Goal: Task Accomplishment & Management: Manage account settings

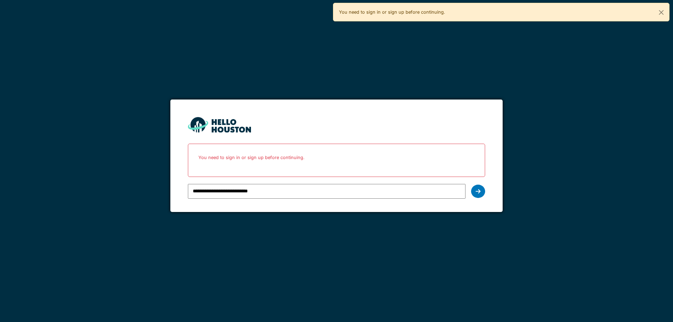
click at [480, 189] on icon at bounding box center [478, 192] width 5 height 6
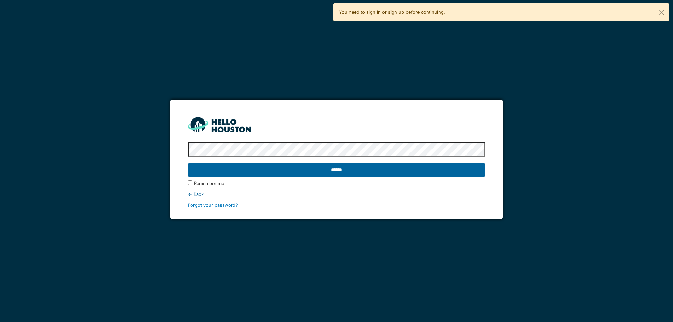
click at [389, 172] on input "******" at bounding box center [336, 170] width 297 height 15
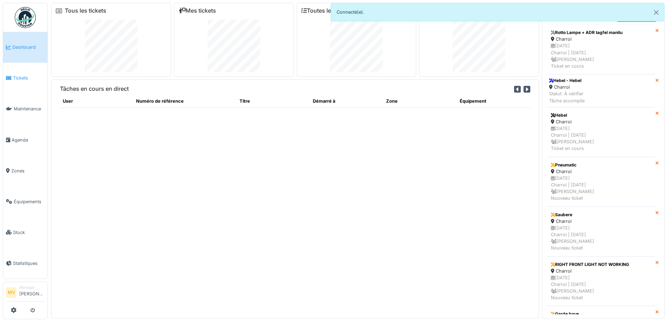
click at [30, 80] on span "Tickets" at bounding box center [29, 78] width 32 height 7
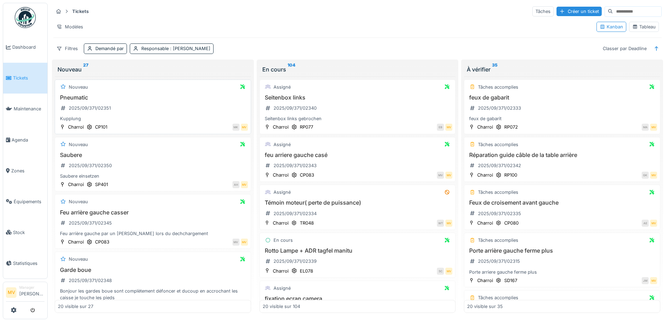
click at [138, 104] on div "Pneumatic 2025/09/371/02351 Kupplung" at bounding box center [153, 108] width 190 height 28
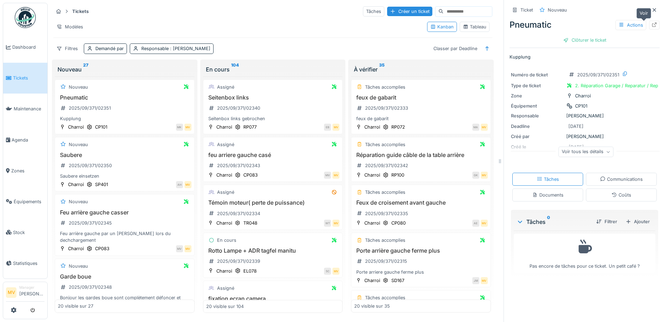
click at [651, 25] on icon at bounding box center [654, 24] width 6 height 5
click at [138, 164] on div "Saubere 2025/09/371/02350 Saubere einsetzen" at bounding box center [125, 166] width 134 height 28
click at [651, 23] on icon at bounding box center [654, 24] width 6 height 5
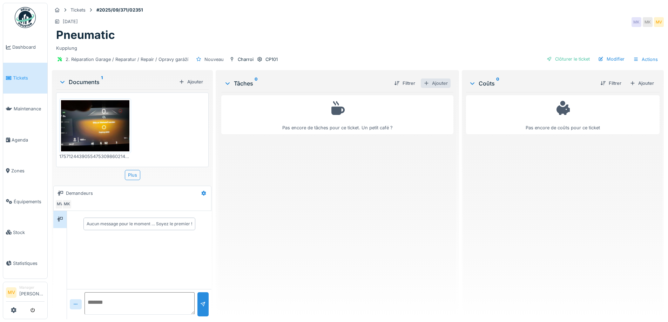
click at [433, 81] on div "Ajouter" at bounding box center [436, 83] width 30 height 9
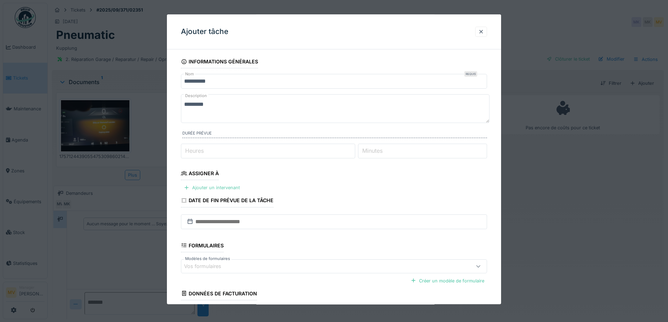
click at [208, 184] on div "Ajouter un intervenant" at bounding box center [212, 187] width 62 height 9
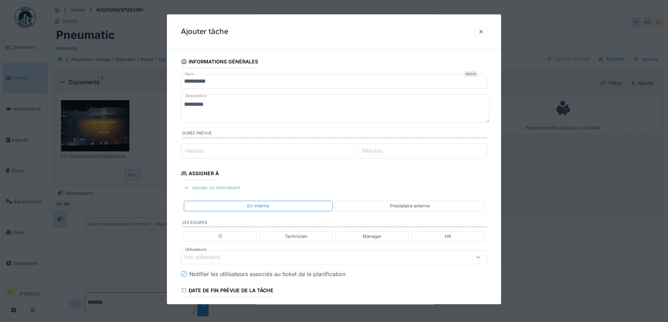
click at [395, 201] on div "En interne Prestataire externe" at bounding box center [334, 206] width 306 height 16
click at [395, 204] on div "Prestataire externe" at bounding box center [410, 206] width 40 height 7
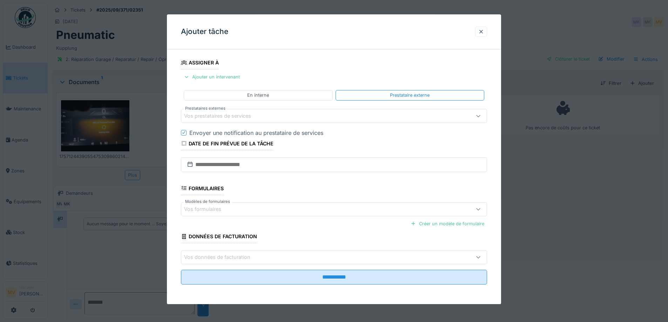
click at [269, 116] on div "Vos prestataires de services" at bounding box center [316, 116] width 264 height 8
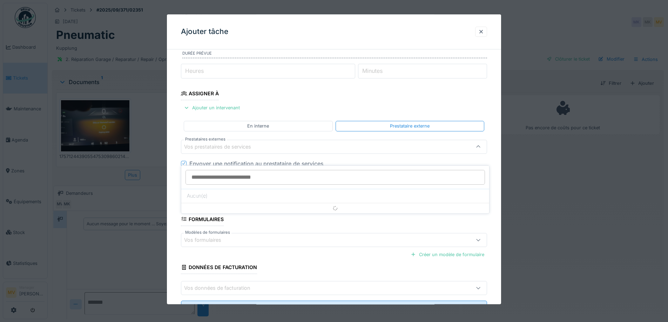
scroll to position [67, 0]
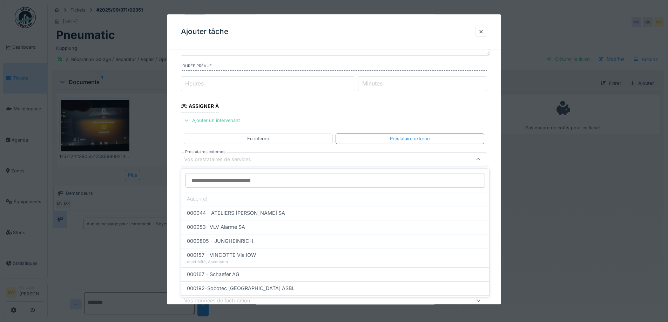
click at [272, 139] on div "En interne" at bounding box center [258, 139] width 149 height 10
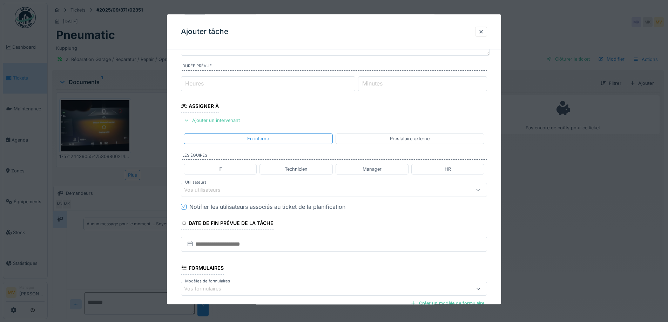
click at [209, 190] on div "Vos utilisateurs" at bounding box center [207, 190] width 46 height 8
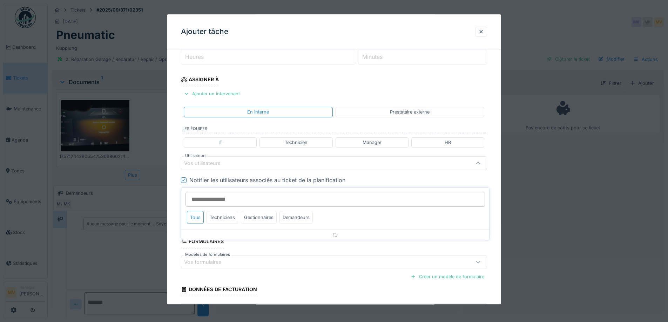
scroll to position [98, 0]
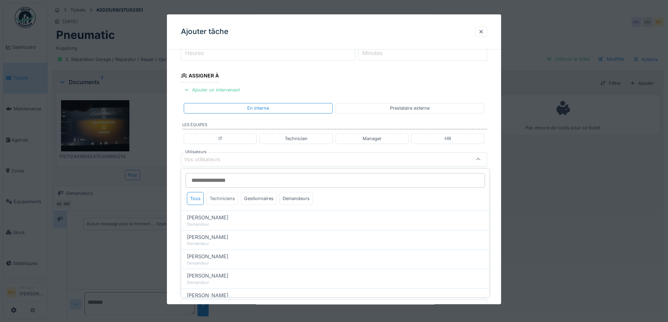
click at [221, 199] on div "Techniciens" at bounding box center [222, 198] width 32 height 13
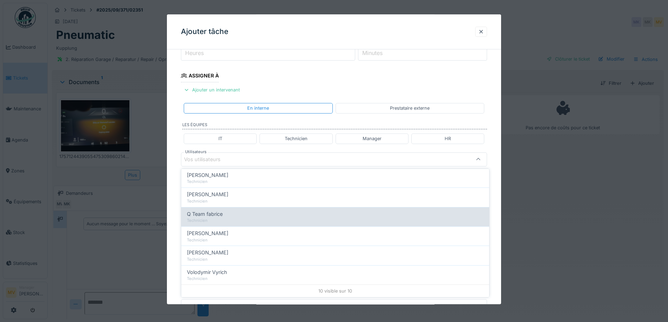
click at [226, 215] on div "Q Team fabrice" at bounding box center [335, 214] width 297 height 8
type input "****"
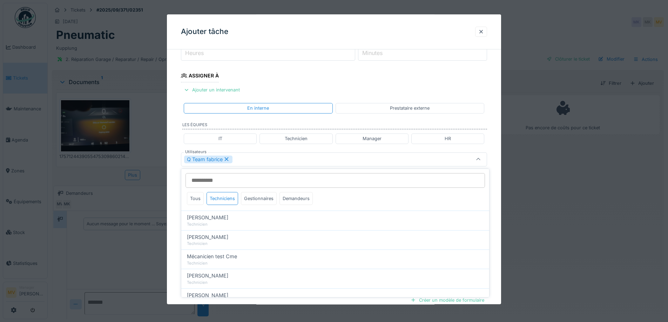
click at [273, 162] on div "Q Team fabrice" at bounding box center [316, 160] width 264 height 8
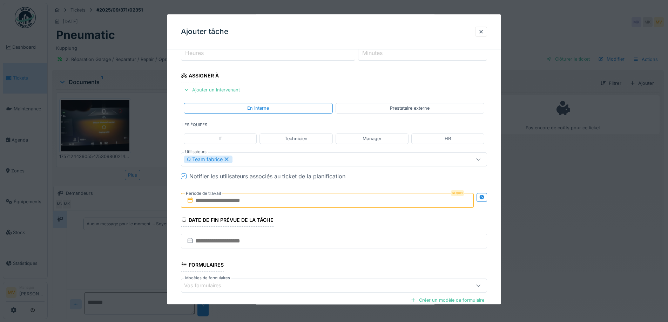
click at [276, 198] on input "text" at bounding box center [327, 200] width 293 height 15
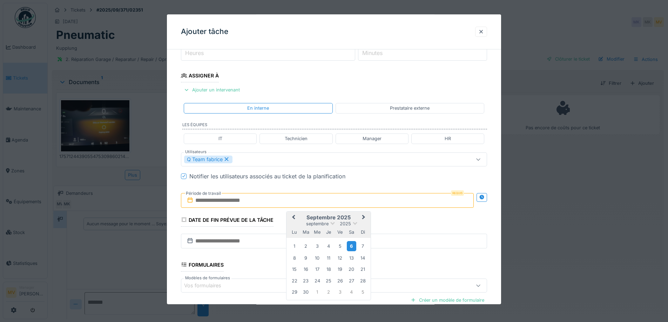
click at [349, 243] on div "6" at bounding box center [351, 247] width 9 height 10
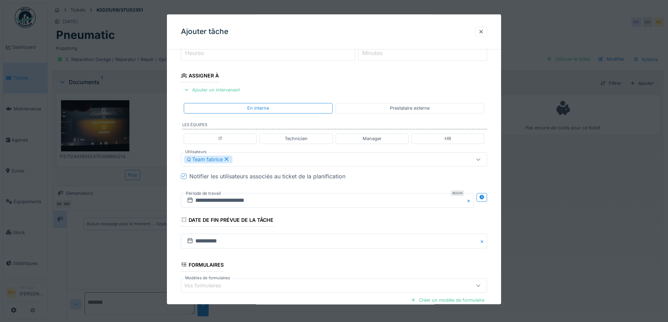
scroll to position [174, 0]
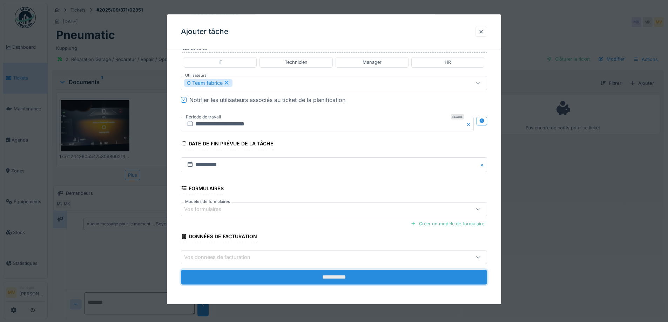
click at [360, 277] on input "**********" at bounding box center [334, 277] width 306 height 15
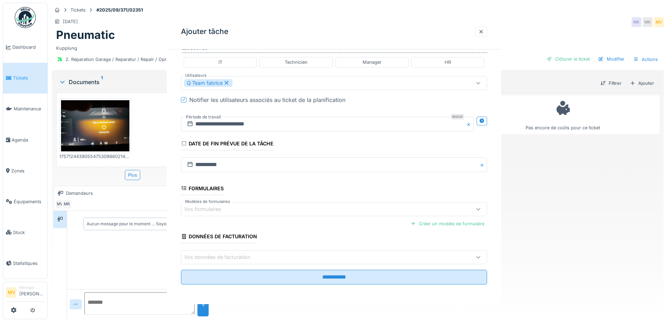
scroll to position [0, 0]
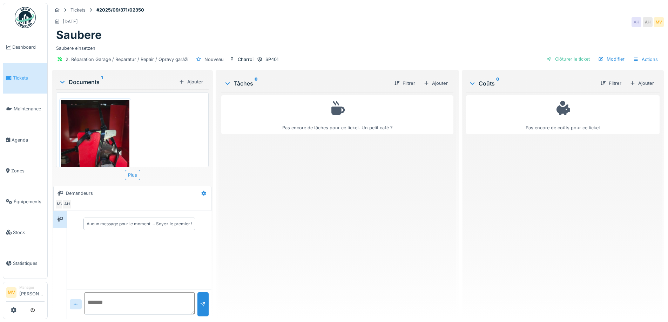
click at [94, 131] on img at bounding box center [95, 145] width 68 height 91
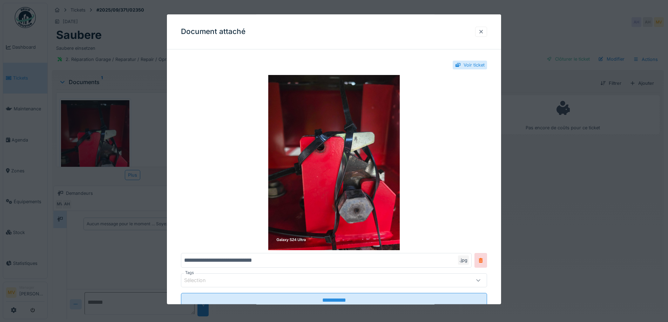
click at [484, 32] on div at bounding box center [481, 31] width 6 height 7
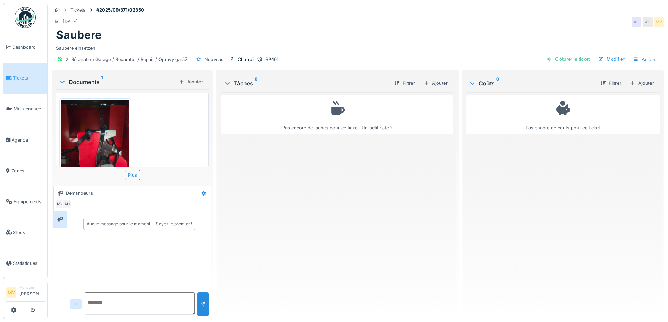
click at [116, 138] on img at bounding box center [95, 145] width 68 height 91
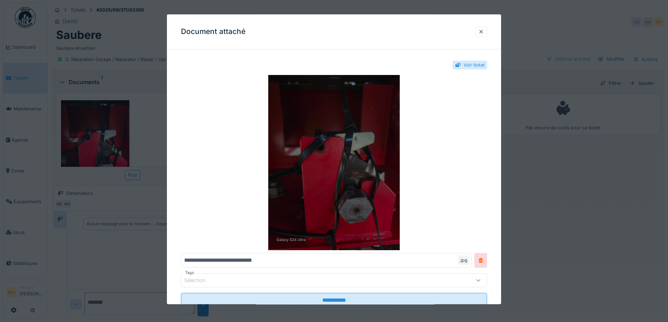
click at [372, 163] on img at bounding box center [334, 162] width 306 height 175
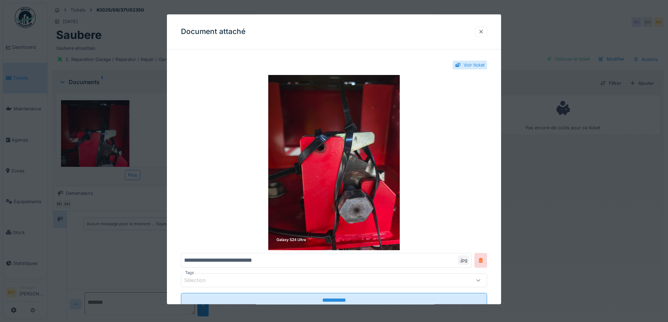
click at [483, 32] on div at bounding box center [481, 31] width 6 height 7
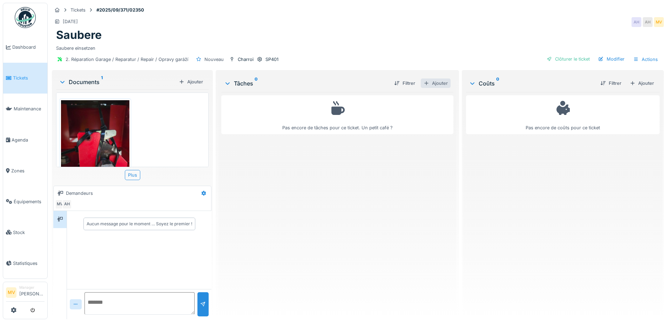
click at [437, 84] on div "Ajouter" at bounding box center [436, 83] width 30 height 9
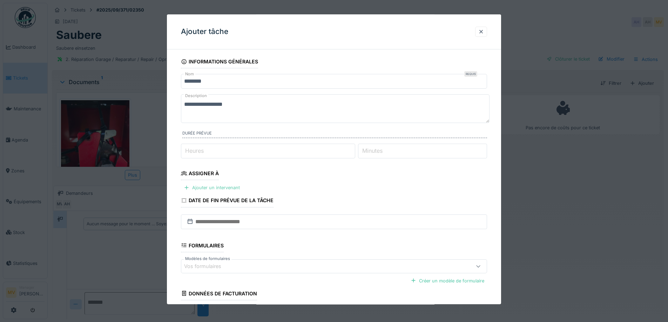
click at [230, 185] on div "Ajouter un intervenant" at bounding box center [212, 187] width 62 height 9
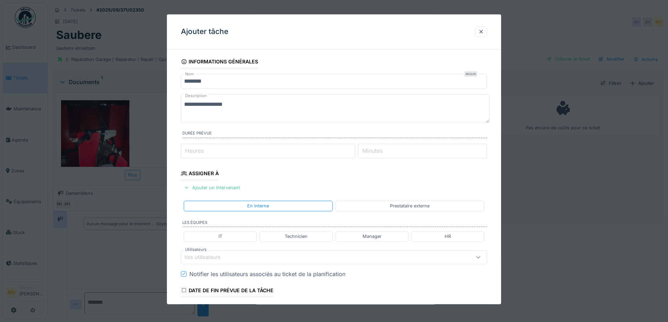
click at [244, 260] on div "Vos utilisateurs" at bounding box center [316, 257] width 264 height 8
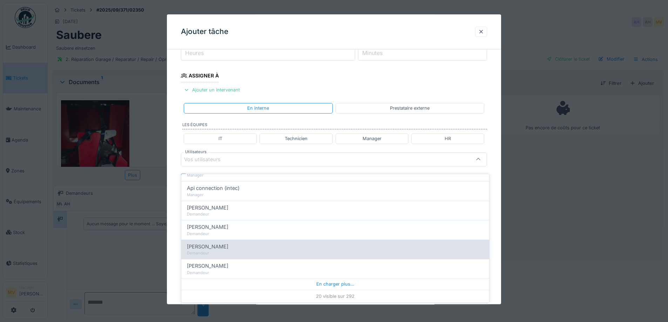
scroll to position [5, 0]
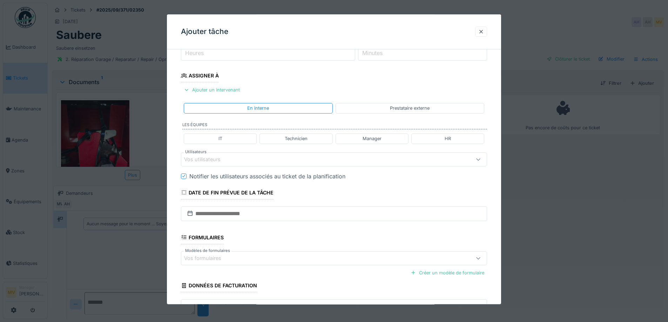
click at [285, 136] on div "Technicien" at bounding box center [295, 139] width 73 height 10
type input "**********"
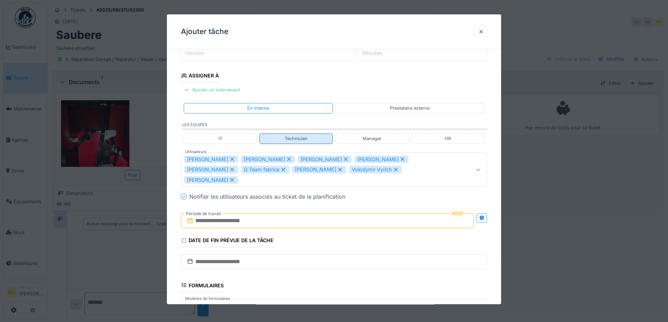
click at [301, 139] on div "Technicien" at bounding box center [296, 139] width 23 height 7
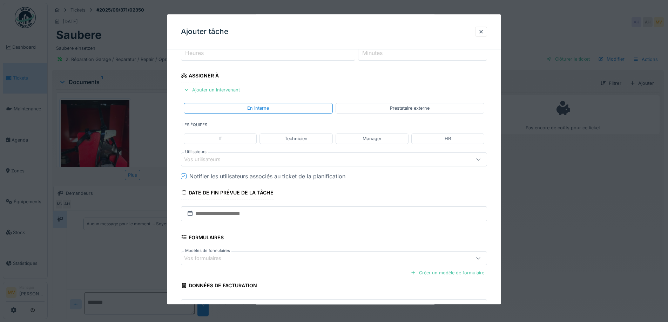
click at [228, 158] on div "Vos utilisateurs" at bounding box center [207, 160] width 46 height 8
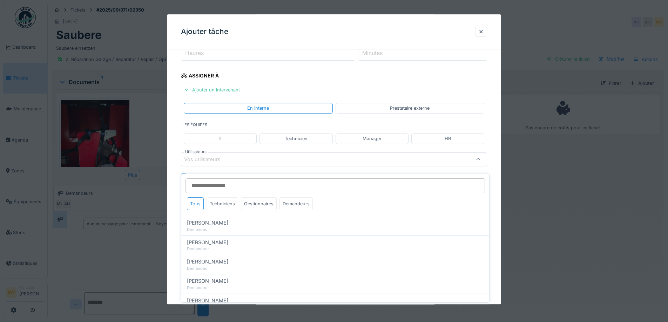
click at [223, 198] on div "Techniciens" at bounding box center [222, 203] width 32 height 13
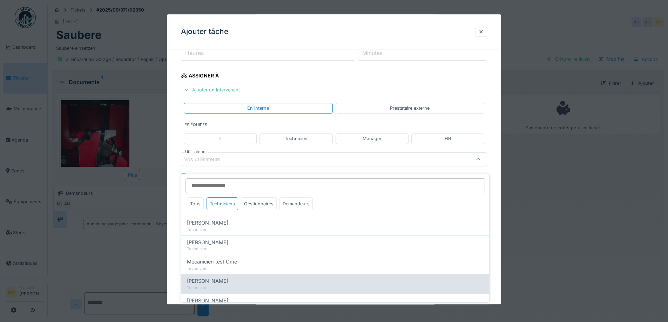
click at [224, 280] on span "Miroslav Kotora" at bounding box center [207, 281] width 41 height 8
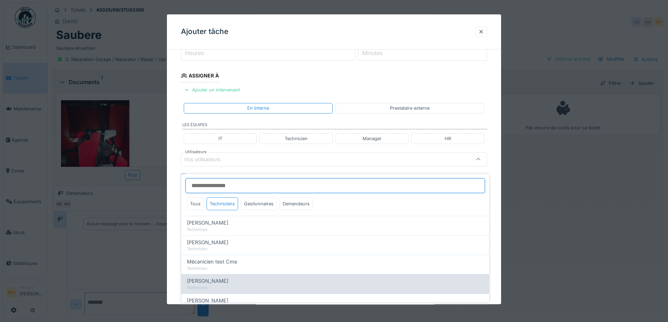
type input "****"
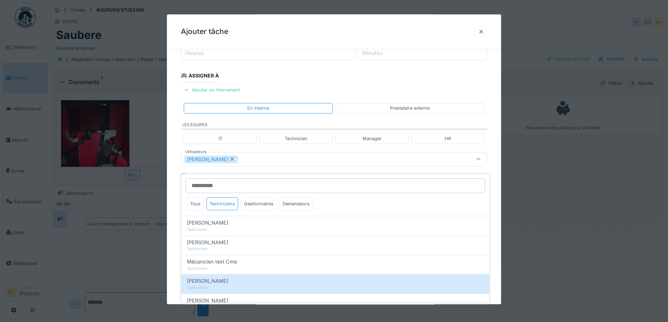
click at [278, 157] on div "Miroslav Kotora" at bounding box center [316, 160] width 264 height 8
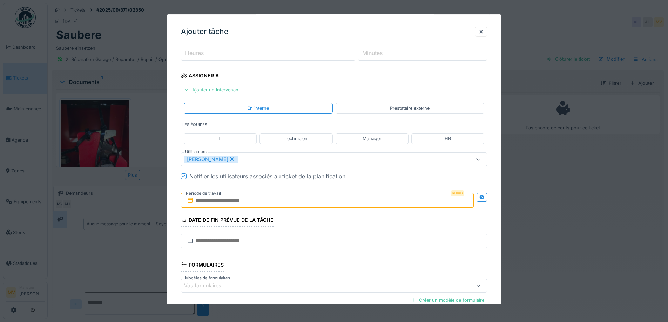
click at [276, 197] on input "text" at bounding box center [327, 200] width 293 height 15
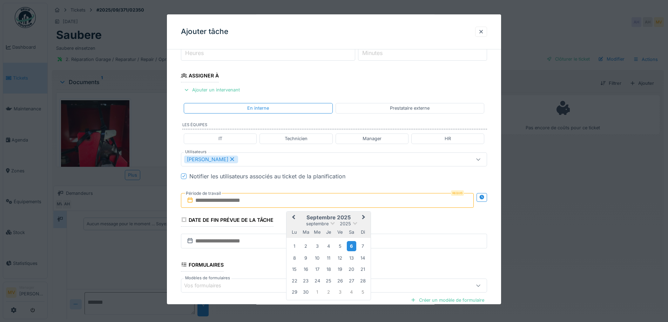
click at [354, 247] on div "6" at bounding box center [351, 247] width 9 height 10
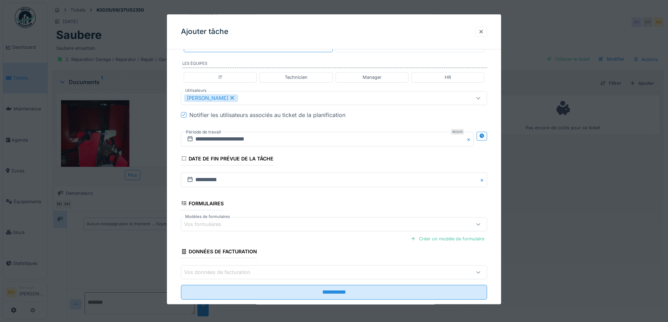
scroll to position [174, 0]
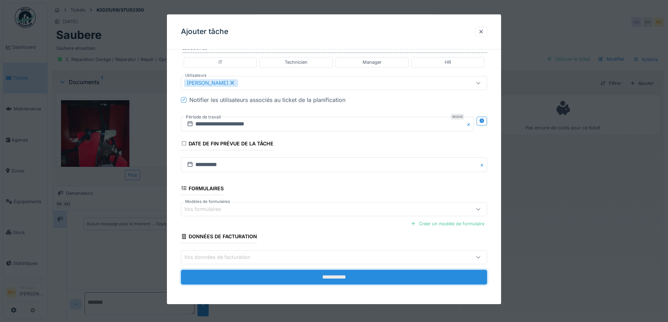
click at [316, 279] on input "**********" at bounding box center [334, 277] width 306 height 15
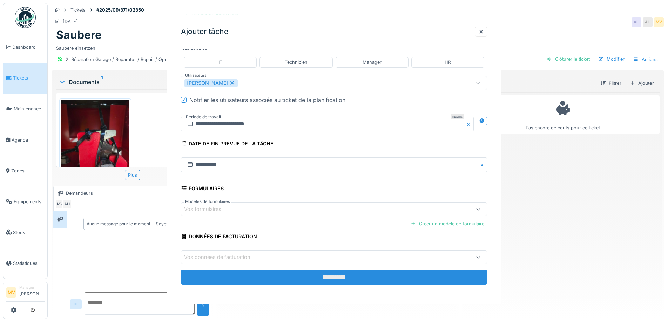
scroll to position [0, 0]
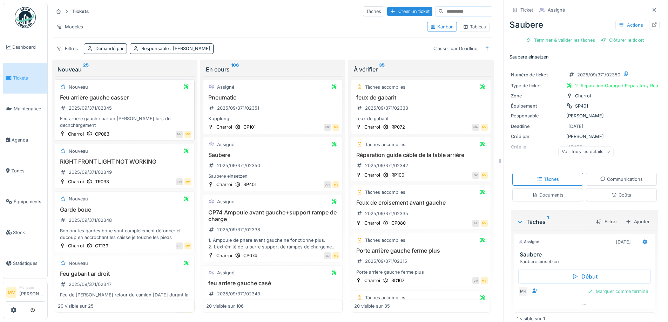
click at [148, 103] on div "Feu arrière gauche casser 2025/09/371/02345 Feu arrière gauche par un Clark lor…" at bounding box center [125, 111] width 134 height 35
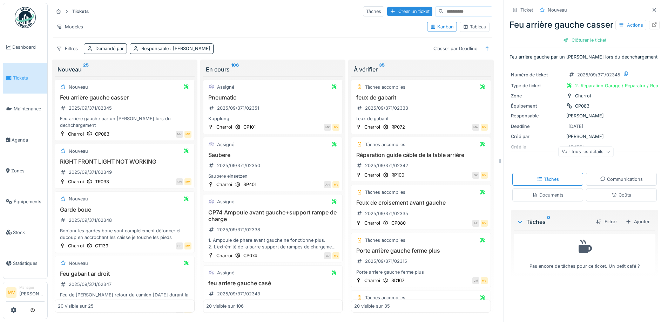
scroll to position [187, 0]
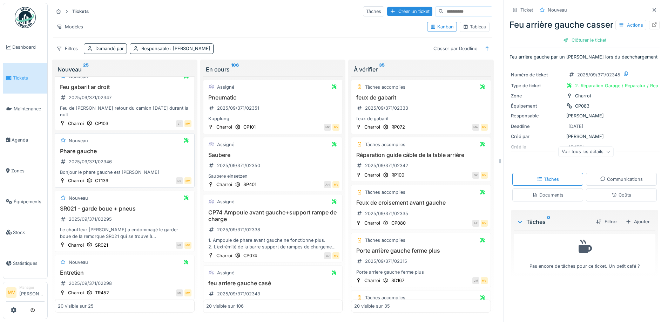
click at [138, 149] on div "Phare gauche 2025/09/371/02346 Bonjour le phare gauche est péter" at bounding box center [125, 162] width 134 height 28
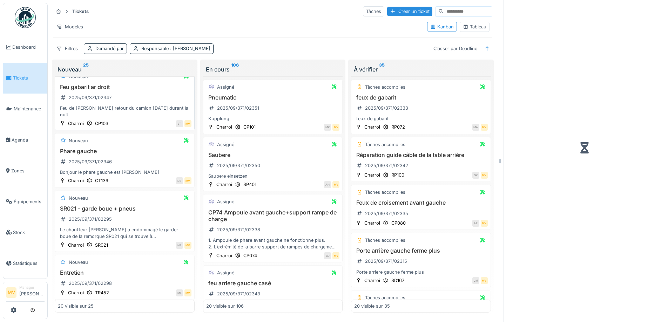
click at [124, 84] on h3 "Feu gabarit ar droit" at bounding box center [125, 87] width 134 height 7
click at [135, 97] on div "Feu gabarit ar droit 2025/09/371/02347 Feu de gabarit cassé retour du camion sa…" at bounding box center [125, 101] width 134 height 35
drag, startPoint x: 27, startPoint y: 201, endPoint x: 29, endPoint y: 197, distance: 3.8
click at [28, 199] on span "Équipements" at bounding box center [29, 201] width 31 height 7
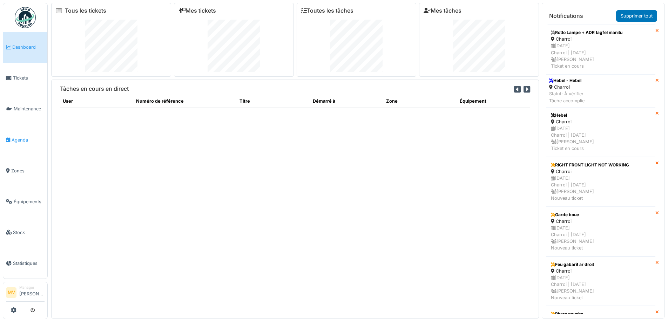
click at [30, 135] on link "Agenda" at bounding box center [25, 139] width 44 height 31
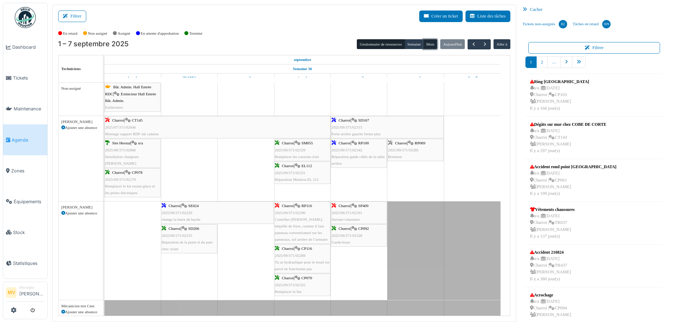
click at [424, 43] on button "Mois" at bounding box center [430, 44] width 14 height 10
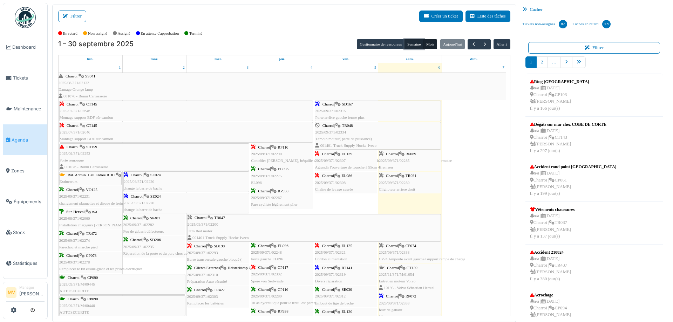
click at [410, 42] on button "Semaine" at bounding box center [414, 44] width 19 height 10
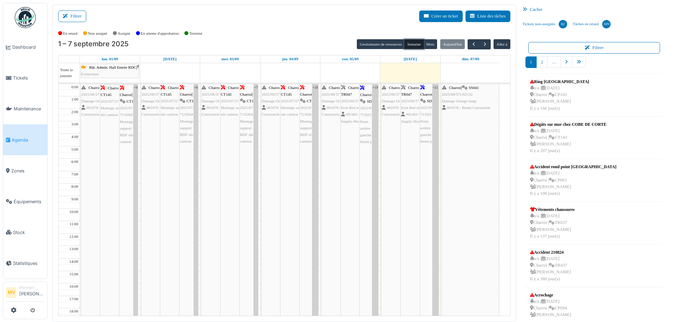
scroll to position [60, 0]
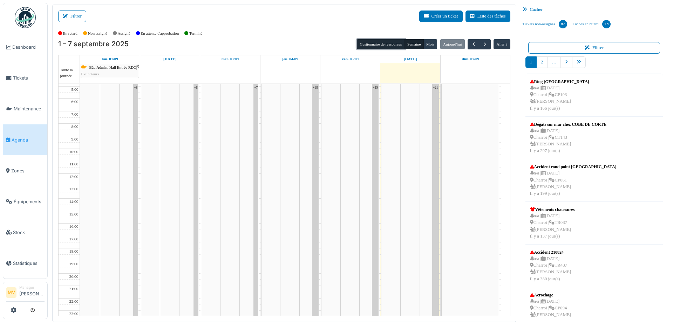
click at [371, 42] on button "Gestionnaire de ressources" at bounding box center [381, 44] width 48 height 10
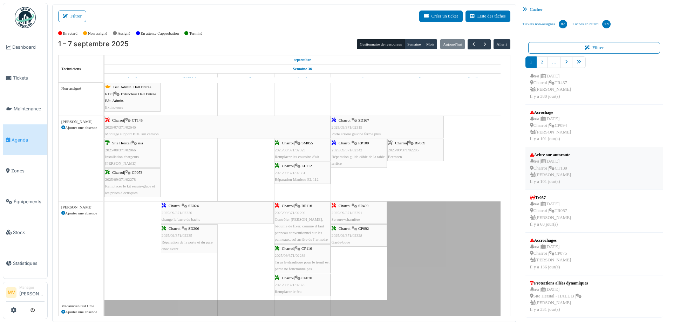
scroll to position [1, 0]
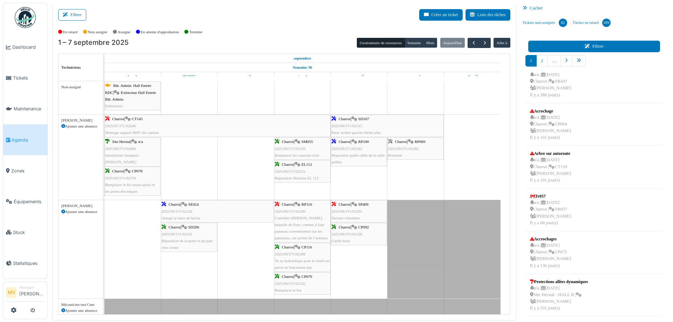
click at [594, 43] on button "Filtrer" at bounding box center [594, 47] width 132 height 12
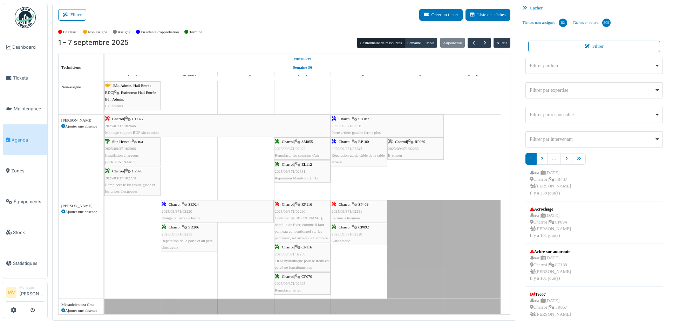
click at [583, 114] on div "Filtrer par responsable Remove item" at bounding box center [592, 114] width 125 height 7
type input "****"
select select "****"
click at [565, 158] on icon "pager" at bounding box center [566, 159] width 3 height 5
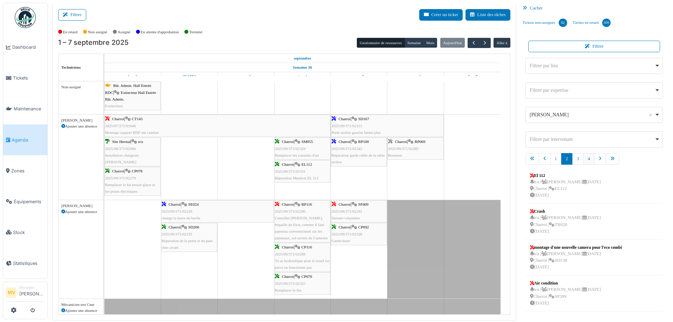
click at [586, 159] on link "4" at bounding box center [588, 159] width 11 height 12
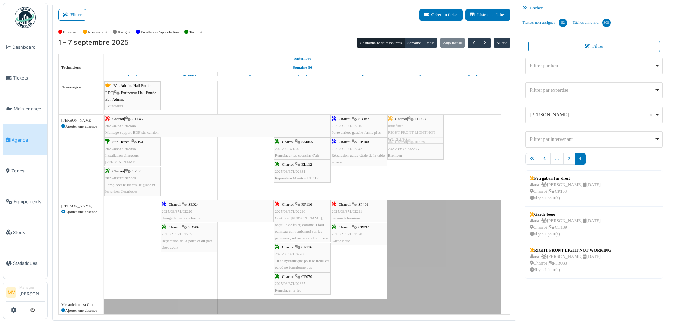
drag, startPoint x: 564, startPoint y: 255, endPoint x: 432, endPoint y: 191, distance: 146.3
click at [432, 191] on div "Filtrer Créer un ticket Liste des tâches Afficher les tâches non assignées *** …" at bounding box center [360, 162] width 623 height 318
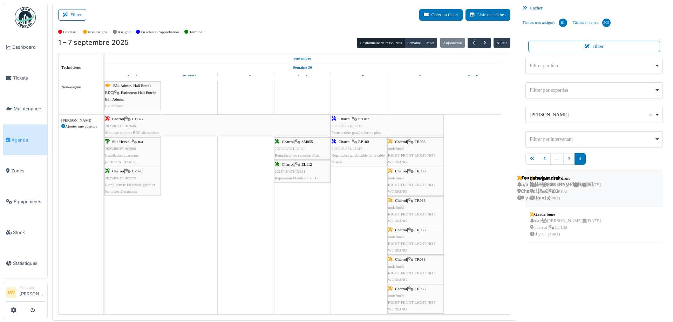
click at [559, 196] on div "n/a | Marc Vasen 12/09/2025 Charroi | CP103 Il y a 1 jour(s)" at bounding box center [565, 192] width 71 height 20
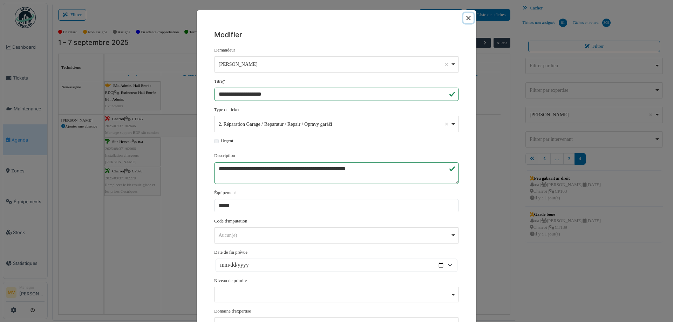
click at [464, 19] on button "Close" at bounding box center [468, 18] width 10 height 10
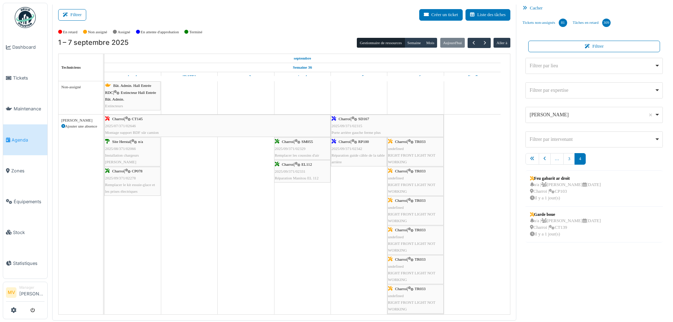
click at [421, 155] on span "RIGHT FRONT LIGHT NOT WORKING" at bounding box center [411, 158] width 47 height 11
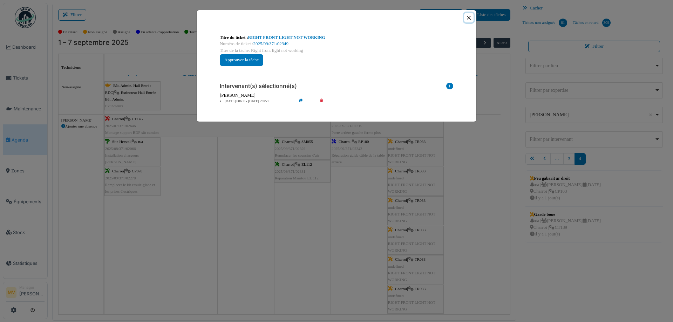
click at [468, 20] on button "Close" at bounding box center [468, 17] width 9 height 9
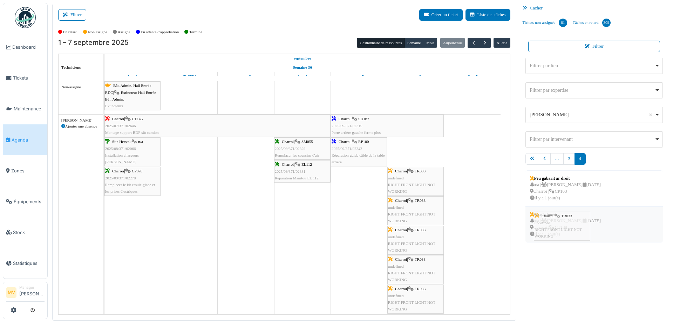
drag, startPoint x: 414, startPoint y: 156, endPoint x: 561, endPoint y: 230, distance: 164.3
click at [561, 230] on div "Filtrer Créer un ticket Liste des tâches Afficher les tâches non assignées *** …" at bounding box center [360, 162] width 623 height 318
drag, startPoint x: 431, startPoint y: 182, endPoint x: 514, endPoint y: 233, distance: 97.5
click at [514, 233] on div "Filtrer Créer un ticket Liste des tâches Afficher les tâches non assignées *** …" at bounding box center [360, 162] width 623 height 318
drag, startPoint x: 473, startPoint y: 131, endPoint x: 430, endPoint y: 155, distance: 48.5
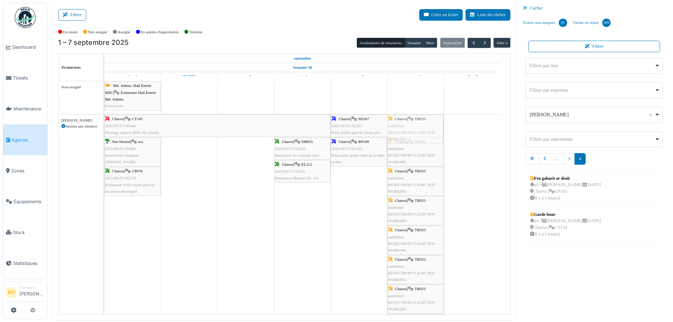
click at [104, 155] on div "Charroi | CT145 2025/07/371/02646 Montage support BDF sûr camion Charroi | SD16…" at bounding box center [104, 228] width 0 height 226
drag, startPoint x: 407, startPoint y: 174, endPoint x: 478, endPoint y: 219, distance: 84.2
click at [425, 184] on link "Charroi | TR033 undefined RIGHT FRONT LIGHT NOT WORKING" at bounding box center [415, 181] width 56 height 29
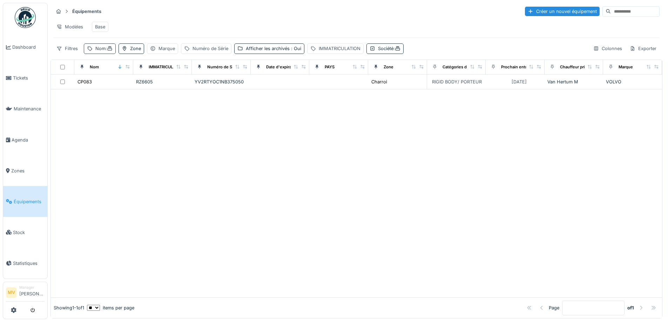
click at [103, 52] on div "Nom :" at bounding box center [103, 48] width 17 height 7
drag, startPoint x: 117, startPoint y: 90, endPoint x: 118, endPoint y: 87, distance: 3.8
click at [117, 90] on input "*****" at bounding box center [122, 87] width 70 height 15
type input "*"
type input "*****"
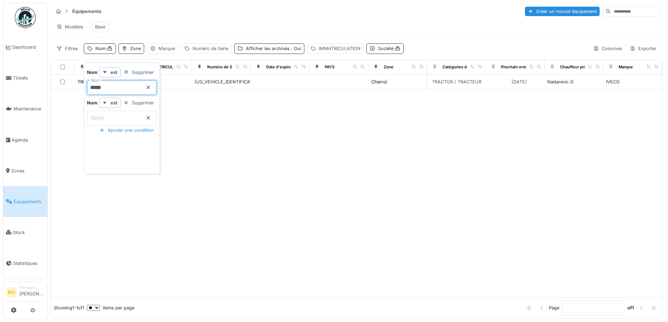
click at [261, 164] on div at bounding box center [356, 193] width 611 height 208
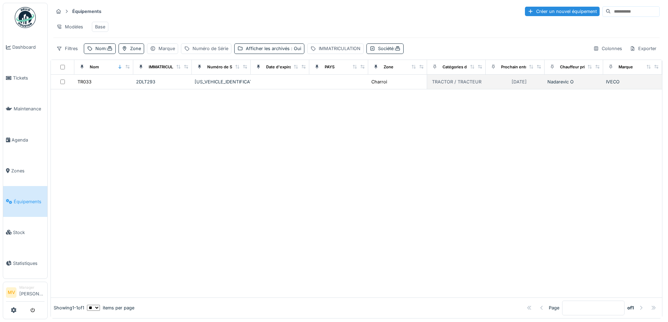
click at [222, 85] on div "[US_VEHICLE_IDENTIFICATION_NUMBER]" at bounding box center [221, 82] width 53 height 7
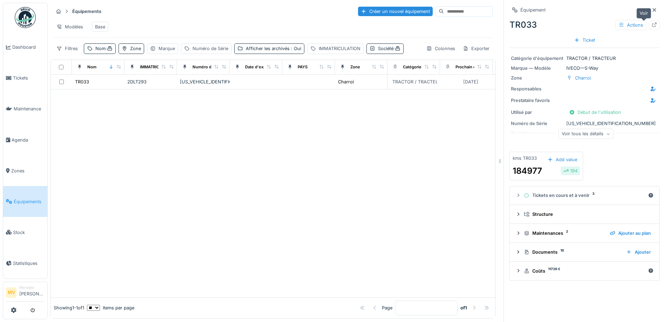
click at [651, 25] on icon at bounding box center [654, 24] width 6 height 5
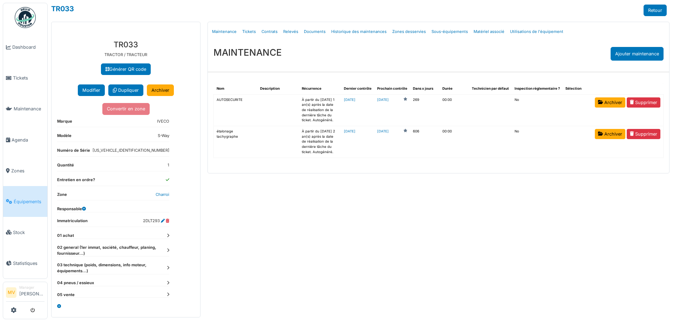
click at [243, 30] on link "Tickets" at bounding box center [248, 31] width 19 height 16
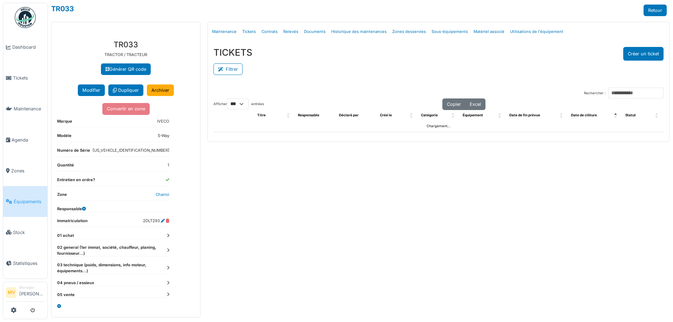
select select "***"
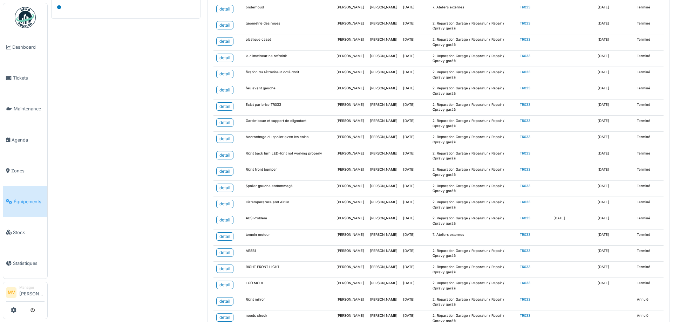
scroll to position [375, 0]
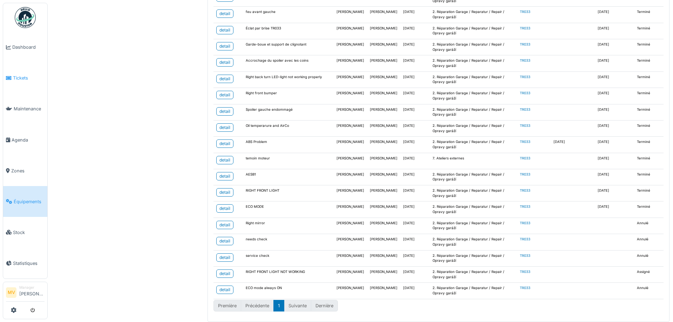
click at [29, 76] on span "Tickets" at bounding box center [29, 78] width 32 height 7
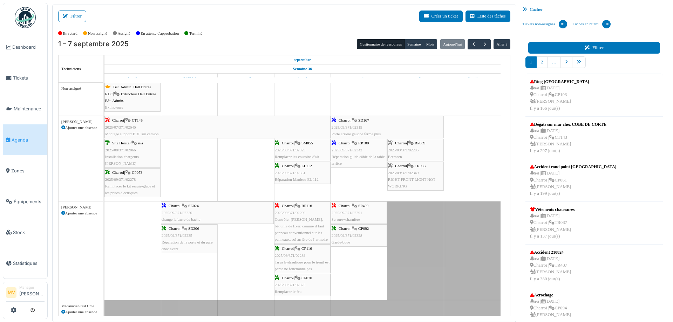
drag, startPoint x: 575, startPoint y: 50, endPoint x: 572, endPoint y: 53, distance: 3.7
click at [575, 50] on button "Filtrer" at bounding box center [594, 48] width 132 height 12
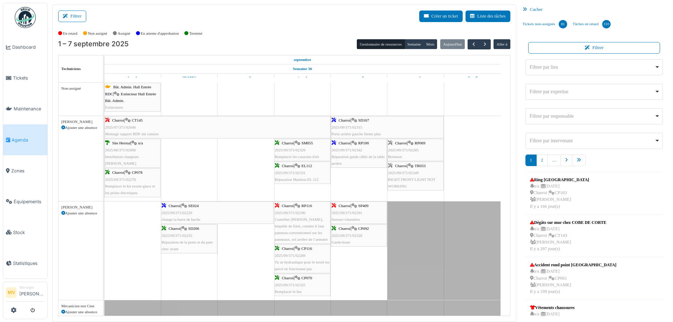
click at [568, 88] on div "Filtrer par expertise Remove item" at bounding box center [592, 91] width 125 height 7
click at [568, 89] on div "Filtrer par expertise Remove item" at bounding box center [592, 91] width 125 height 7
click at [574, 117] on div "Filtrer par responsable Remove item" at bounding box center [592, 116] width 125 height 7
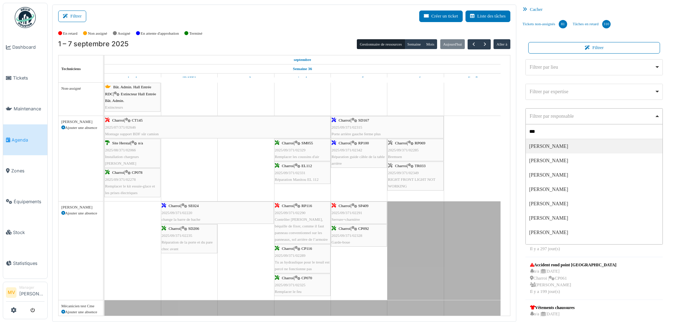
type input "****"
select select "****"
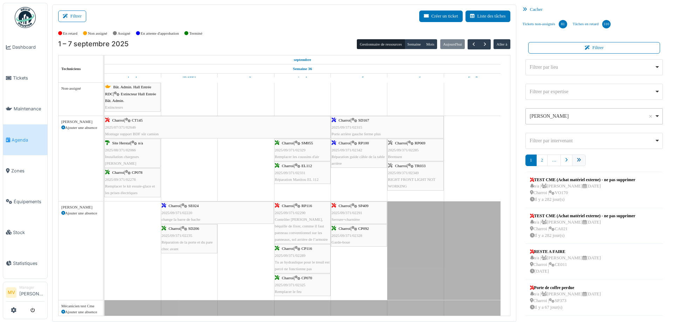
click at [577, 161] on link "pager" at bounding box center [579, 161] width 14 height 12
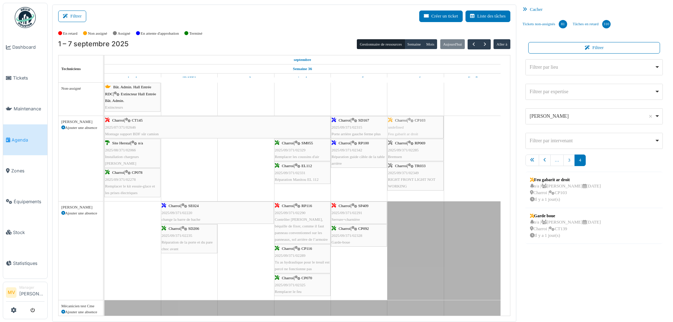
drag, startPoint x: 549, startPoint y: 191, endPoint x: 427, endPoint y: 190, distance: 122.3
click at [427, 190] on div "Filtrer Créer un ticket Liste des tâches Afficher les tâches non assignées *** …" at bounding box center [360, 164] width 623 height 318
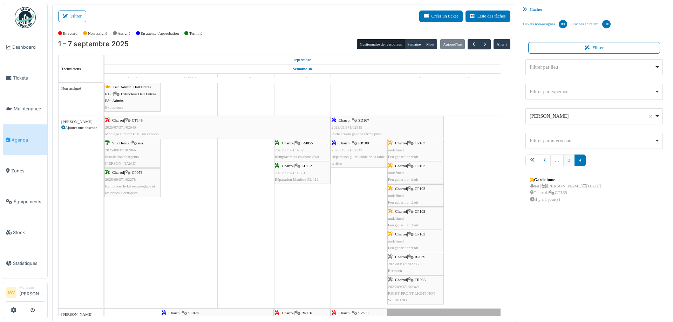
click at [564, 159] on link "3" at bounding box center [568, 161] width 11 height 12
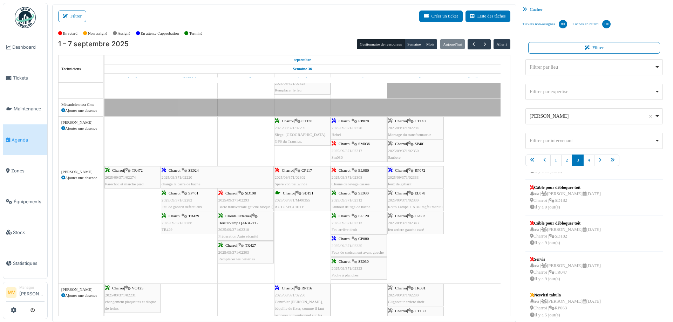
scroll to position [330, 0]
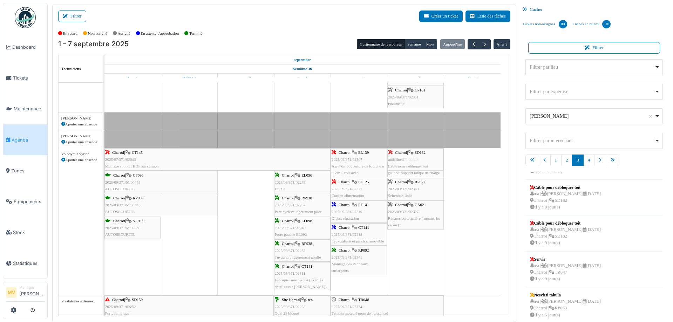
drag, startPoint x: 561, startPoint y: 203, endPoint x: 433, endPoint y: 236, distance: 131.4
click at [433, 236] on div "Filtrer Créer un ticket Liste des tâches Afficher les tâches non assignées *** …" at bounding box center [360, 164] width 623 height 318
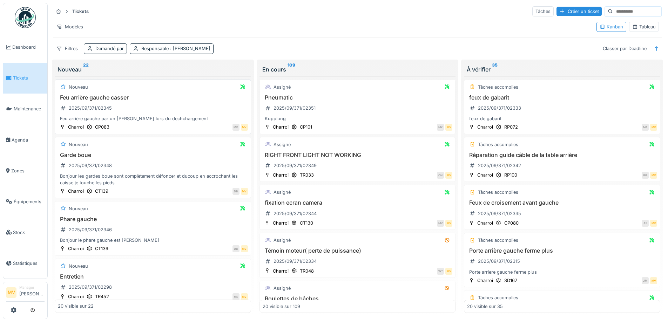
click at [157, 104] on div "Feu arrière gauche casser 2025/09/371/02345 Feu arrière gauche par un [PERSON_N…" at bounding box center [153, 108] width 190 height 28
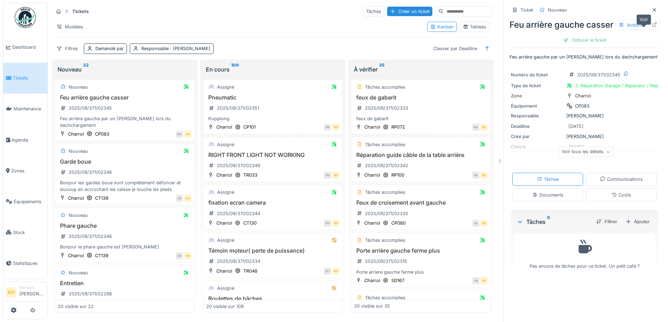
click at [649, 29] on div at bounding box center [654, 25] width 11 height 9
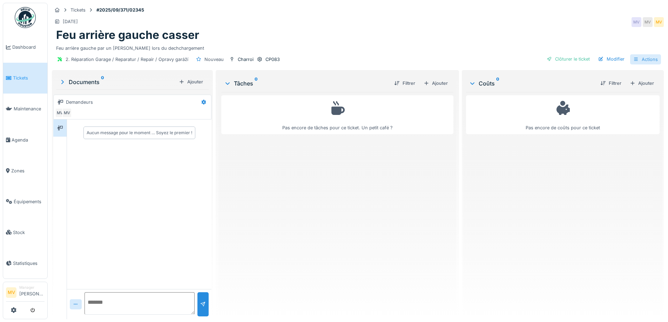
click at [647, 59] on div "Actions" at bounding box center [645, 59] width 31 height 10
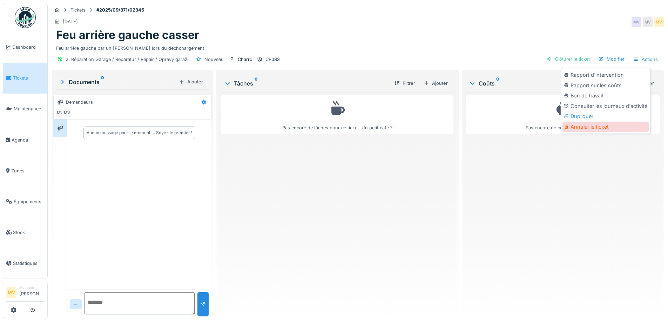
click at [609, 128] on div "Annuler le ticket" at bounding box center [605, 127] width 86 height 11
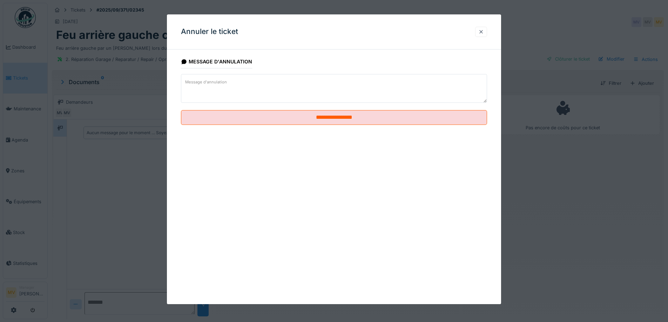
click at [484, 32] on div at bounding box center [481, 31] width 6 height 7
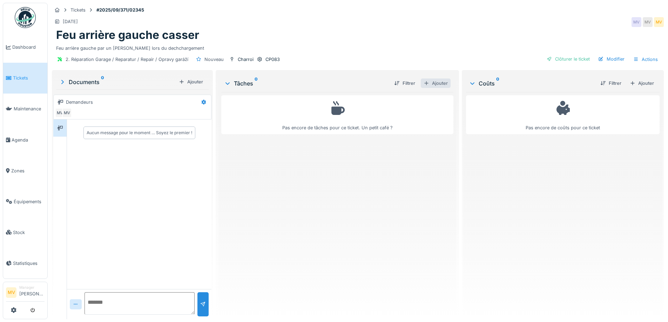
click at [439, 83] on div "Ajouter" at bounding box center [436, 83] width 30 height 9
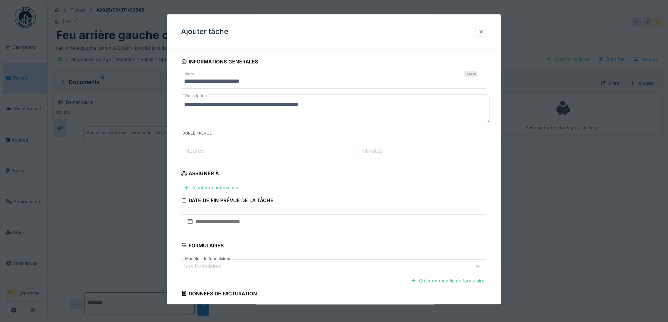
click at [481, 31] on div at bounding box center [481, 31] width 6 height 7
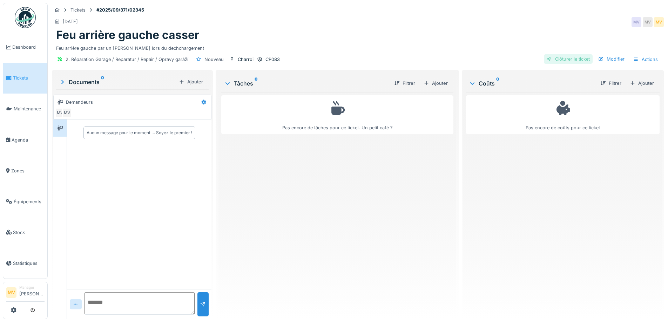
click at [570, 57] on div "Clôturer le ticket" at bounding box center [568, 58] width 49 height 9
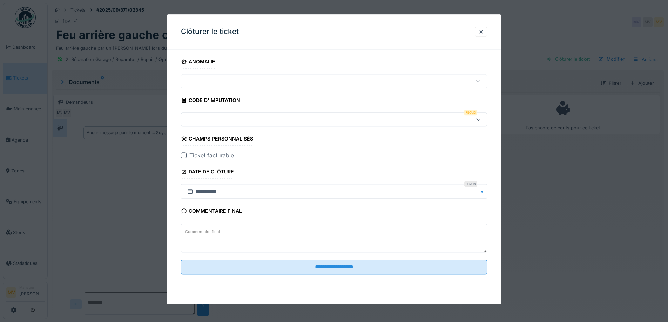
click at [331, 118] on div at bounding box center [316, 120] width 264 height 8
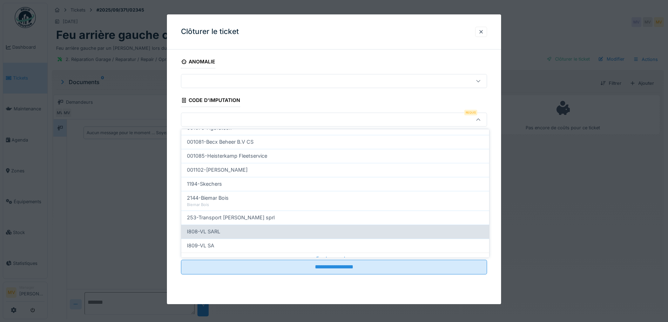
scroll to position [224, 0]
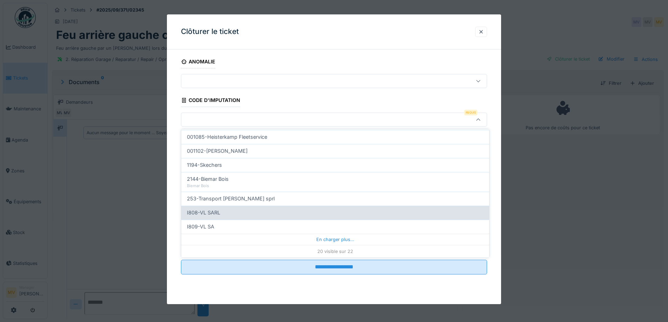
click at [232, 213] on div "I808-VL SARL" at bounding box center [335, 213] width 297 height 8
type input "***"
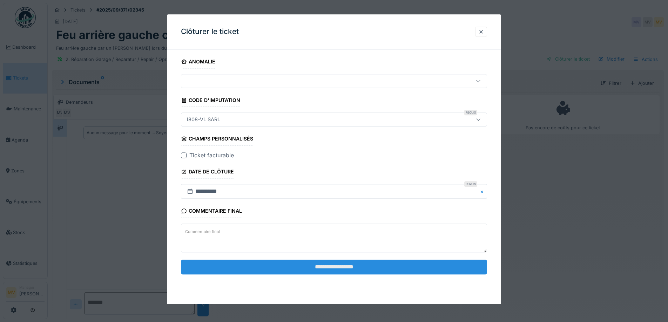
click at [328, 273] on input "**********" at bounding box center [334, 267] width 306 height 15
